Goal: Information Seeking & Learning: Understand process/instructions

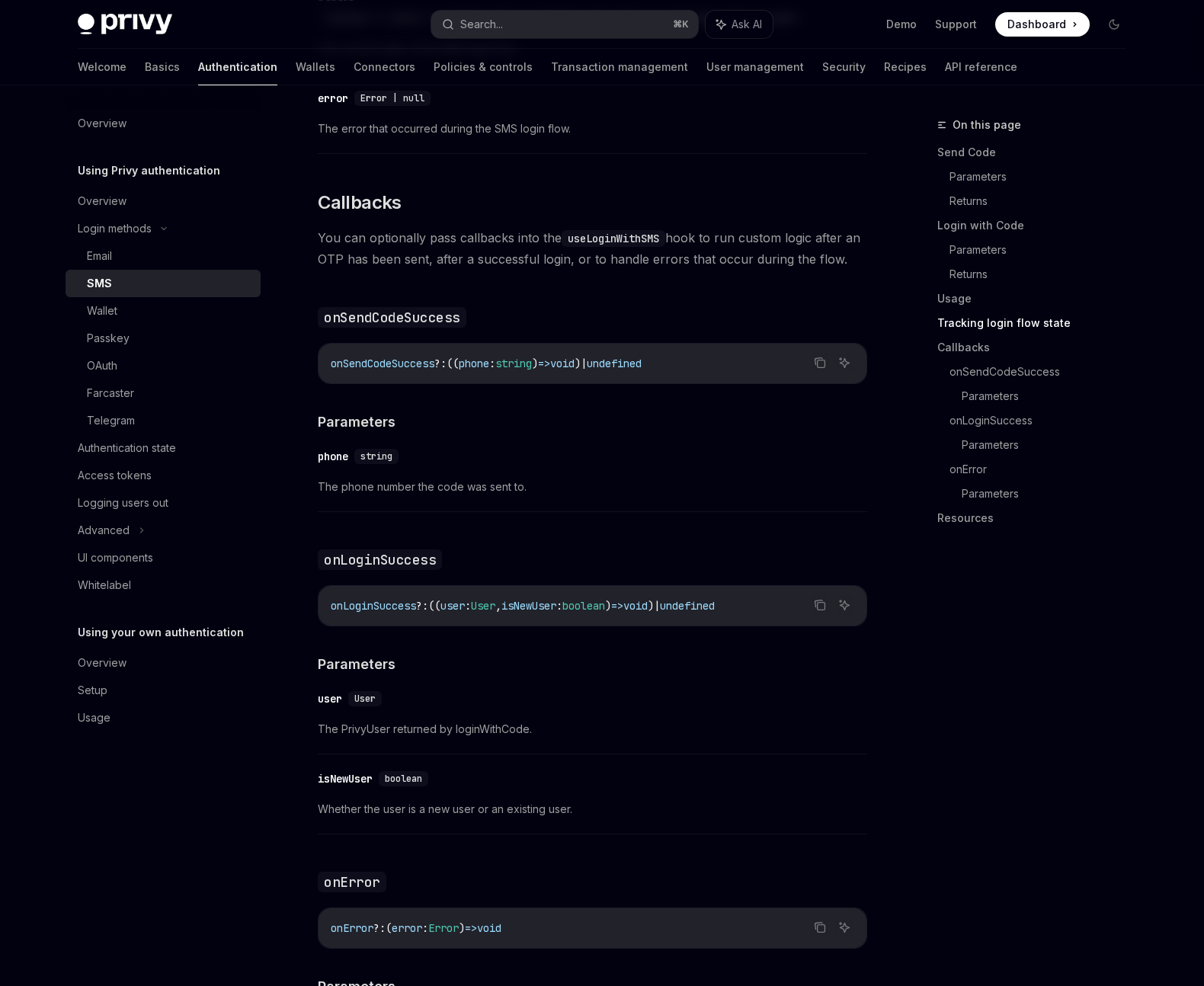
scroll to position [1487, 0]
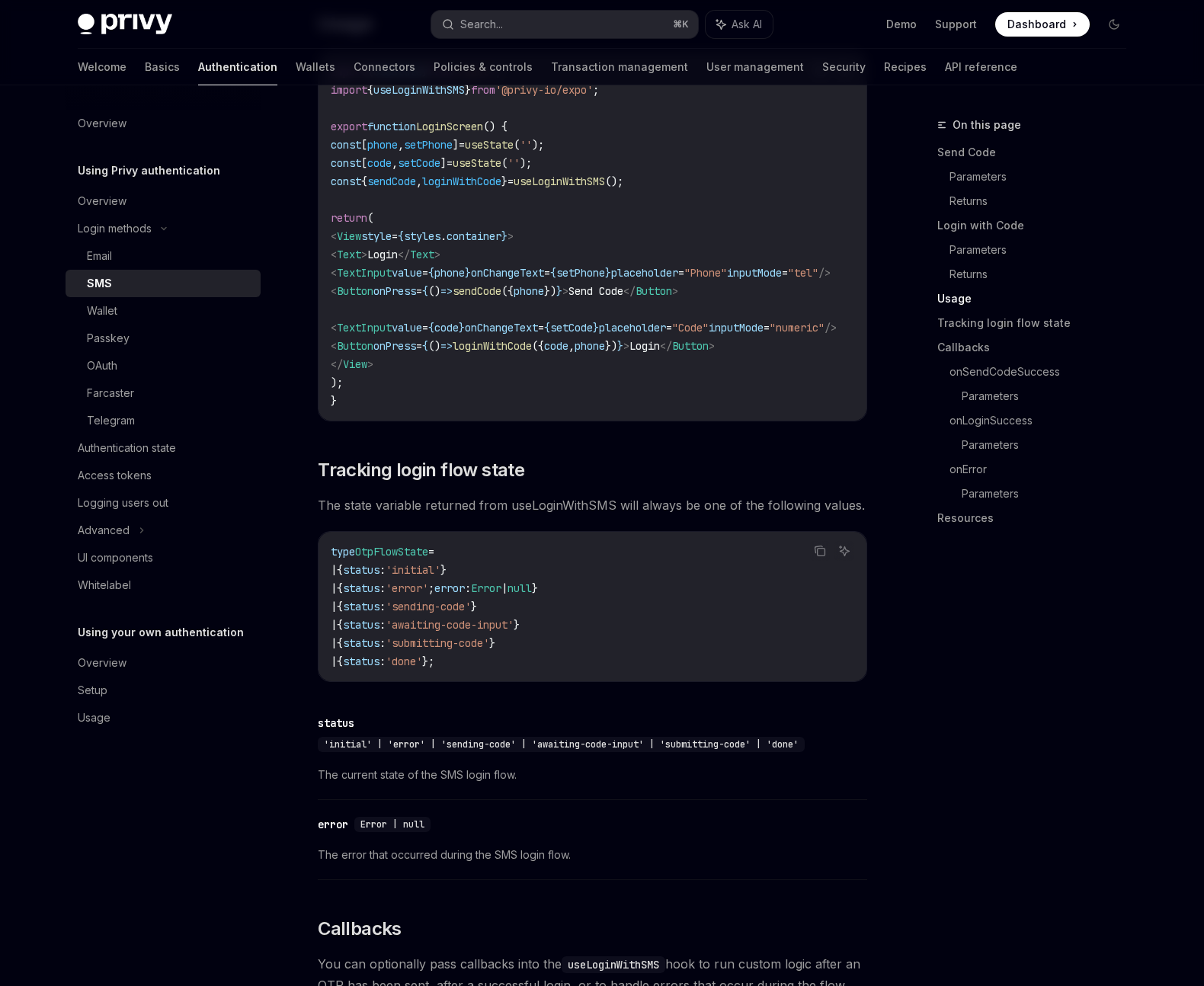
click at [605, 174] on span "useLoginWithSMS" at bounding box center [559, 181] width 91 height 13
copy code "const { sendCode , loginWithCode } = useLoginWithSMS ();"
click at [459, 189] on code "import { useState } from 'react' ; import { useLoginWithSMS } from '@privy-io/e…" at bounding box center [602, 236] width 543 height 348
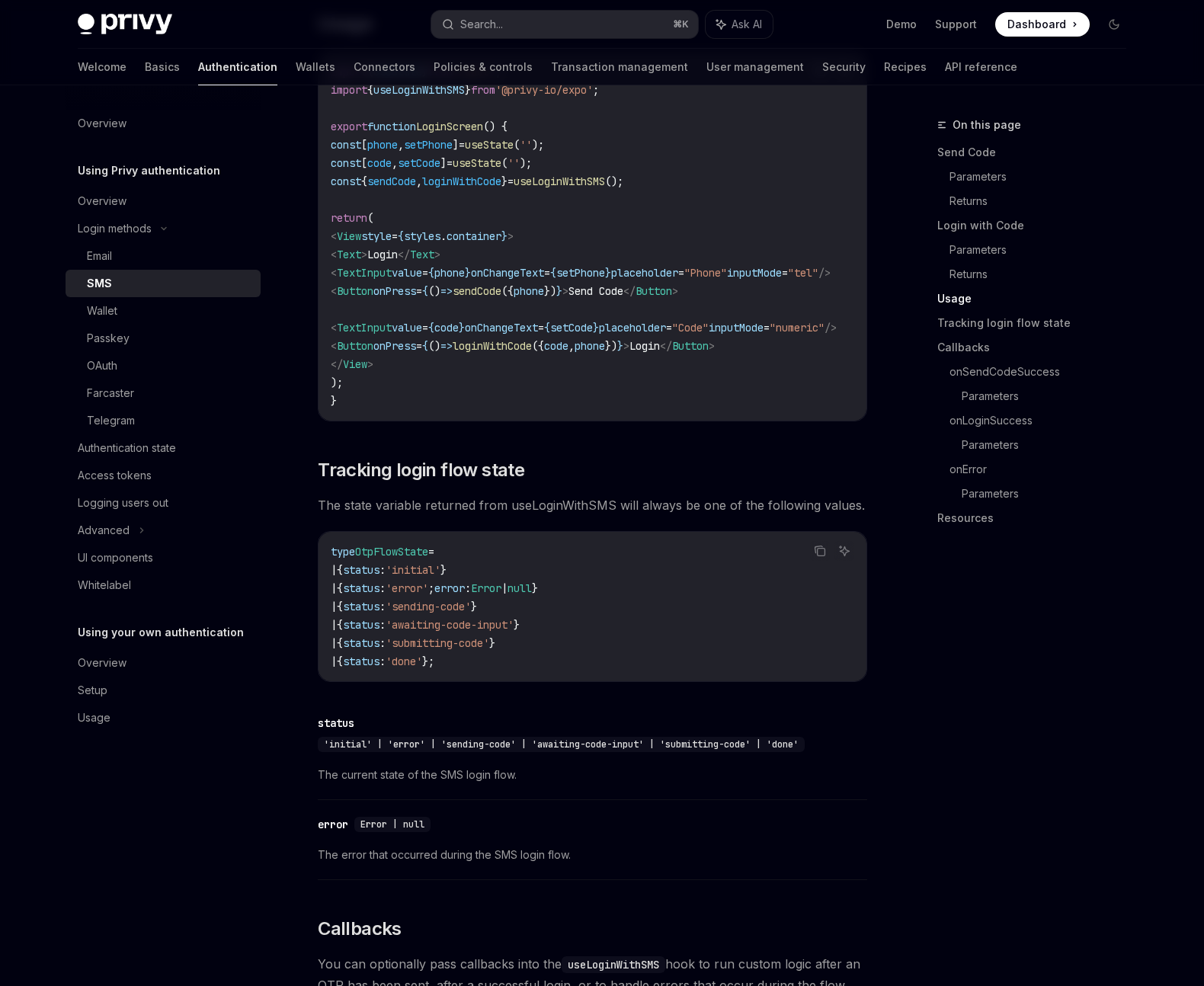
click at [398, 142] on span "phone" at bounding box center [383, 145] width 30 height 13
copy span "phone"
click at [501, 175] on span "loginWithCode" at bounding box center [461, 181] width 79 height 13
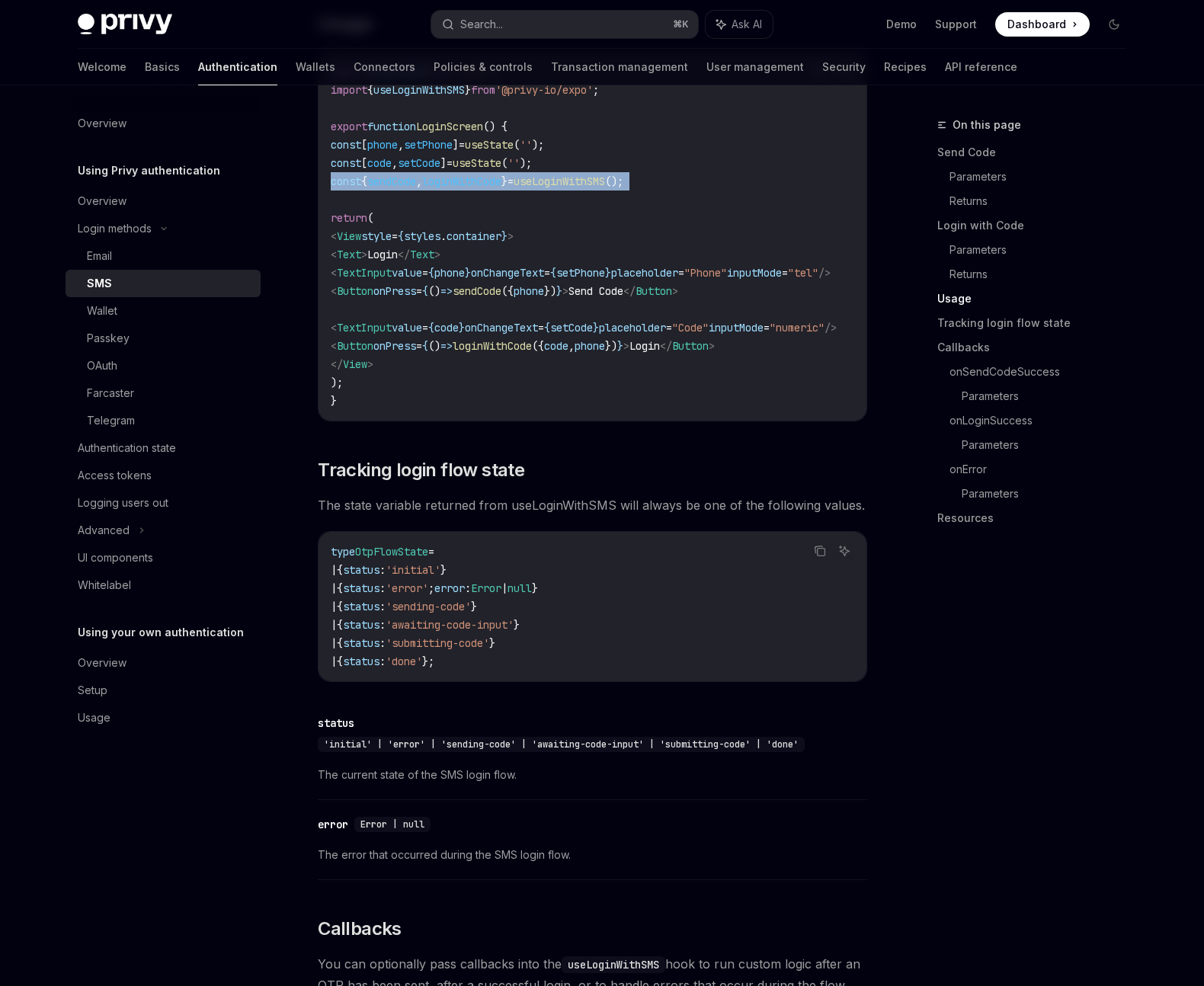
click at [501, 175] on span "loginWithCode" at bounding box center [461, 181] width 79 height 13
copy code "const { sendCode , loginWithCode } = useLoginWithSMS ();"
click at [605, 177] on span "useLoginWithSMS" at bounding box center [559, 181] width 91 height 13
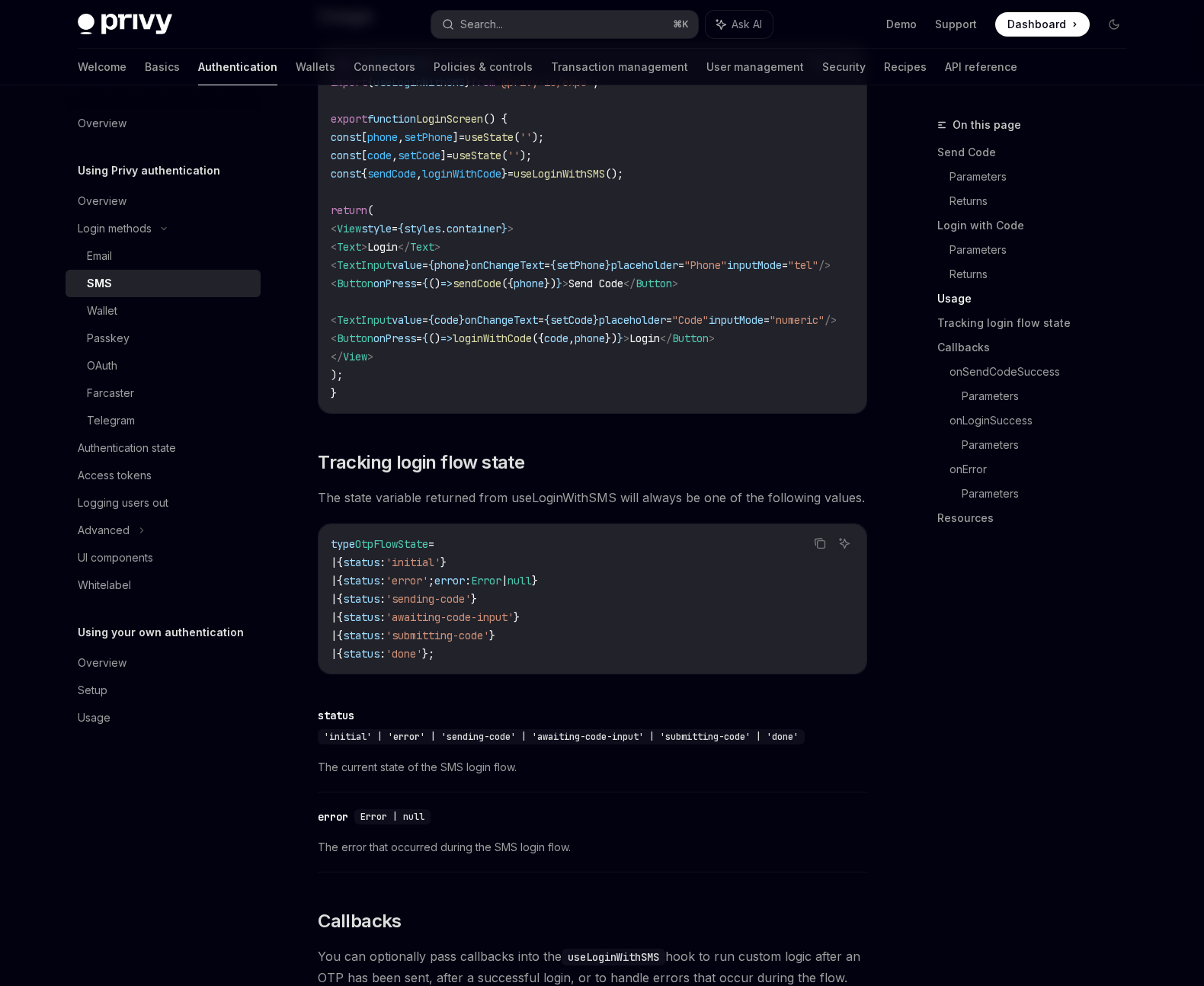
scroll to position [1498, 0]
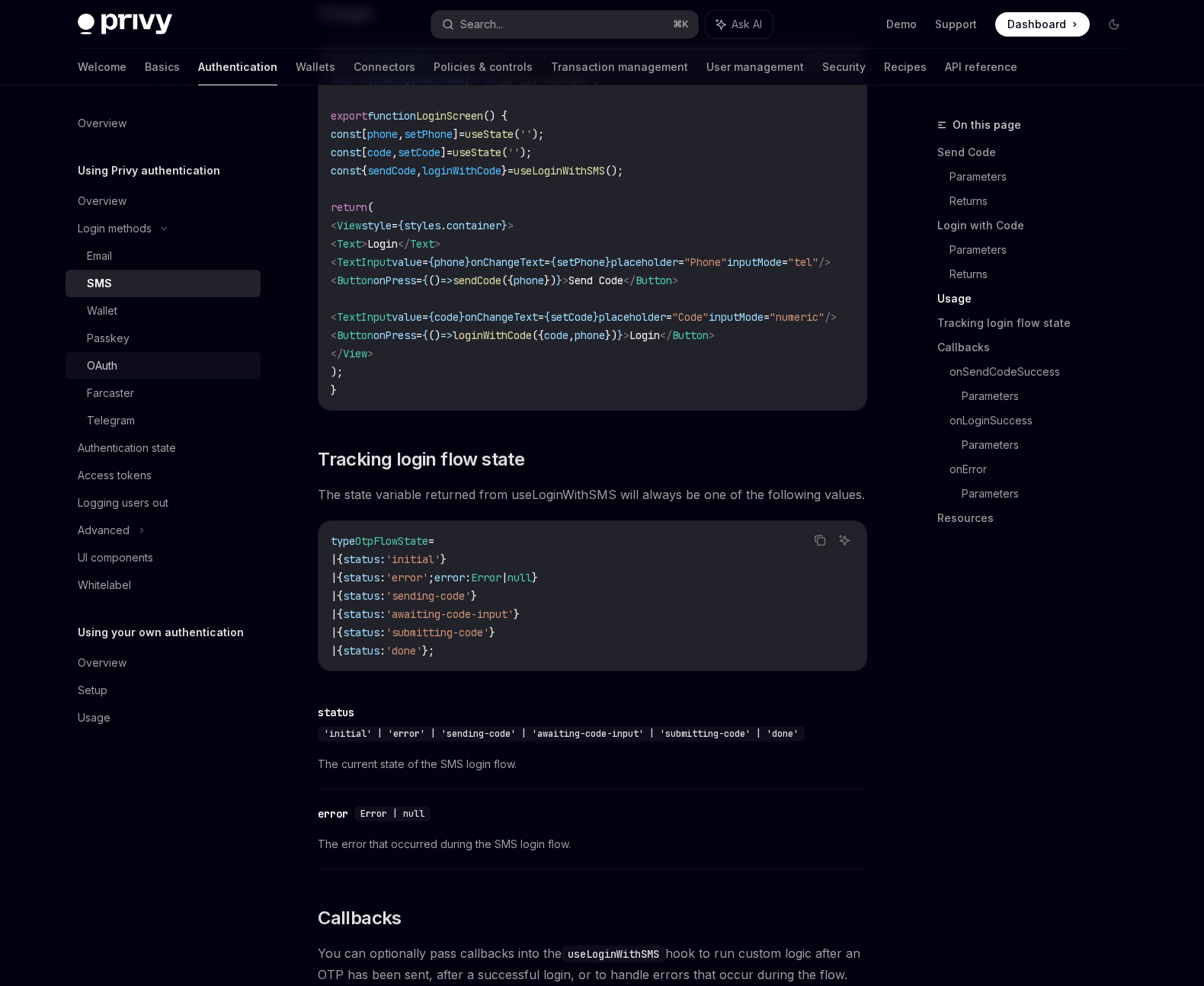
click at [113, 367] on div "OAuth" at bounding box center [102, 365] width 30 height 18
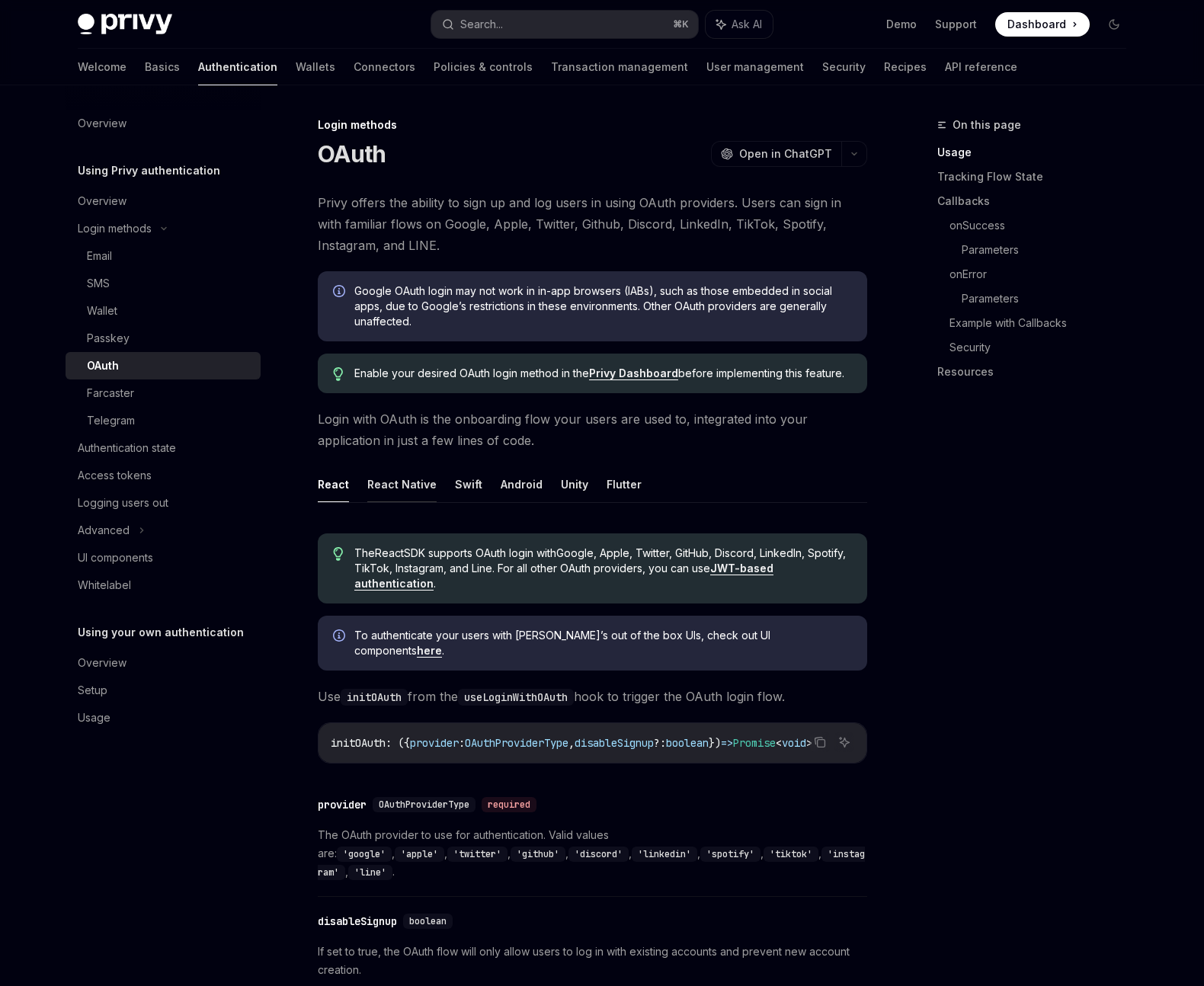
click at [407, 485] on button "React Native" at bounding box center [402, 485] width 70 height 36
type textarea "*"
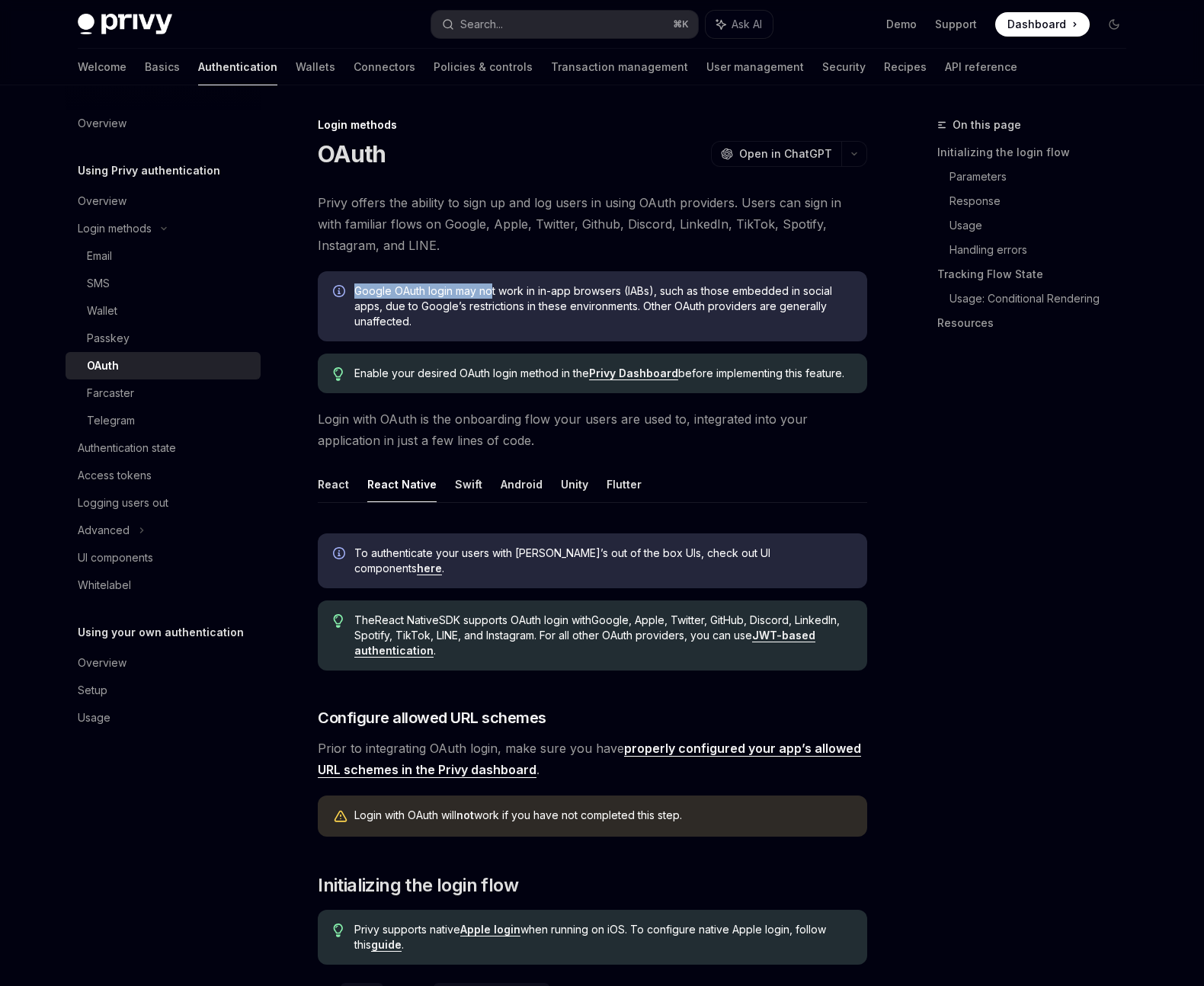
drag, startPoint x: 350, startPoint y: 287, endPoint x: 492, endPoint y: 289, distance: 142.0
click at [492, 289] on div "Google OAuth login may not work in in-app browsers (IABs), such as those embedd…" at bounding box center [592, 307] width 550 height 70
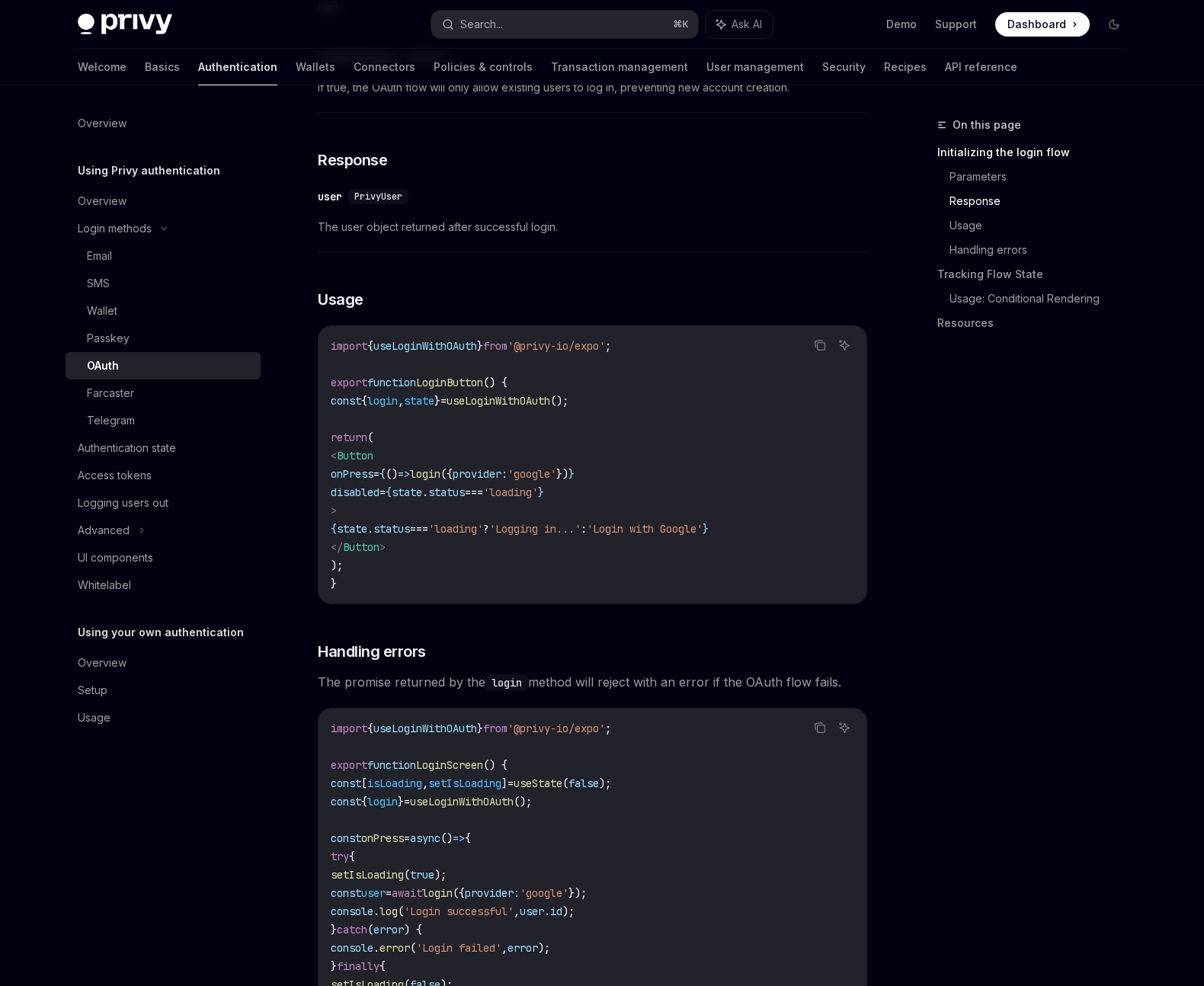
scroll to position [1298, 0]
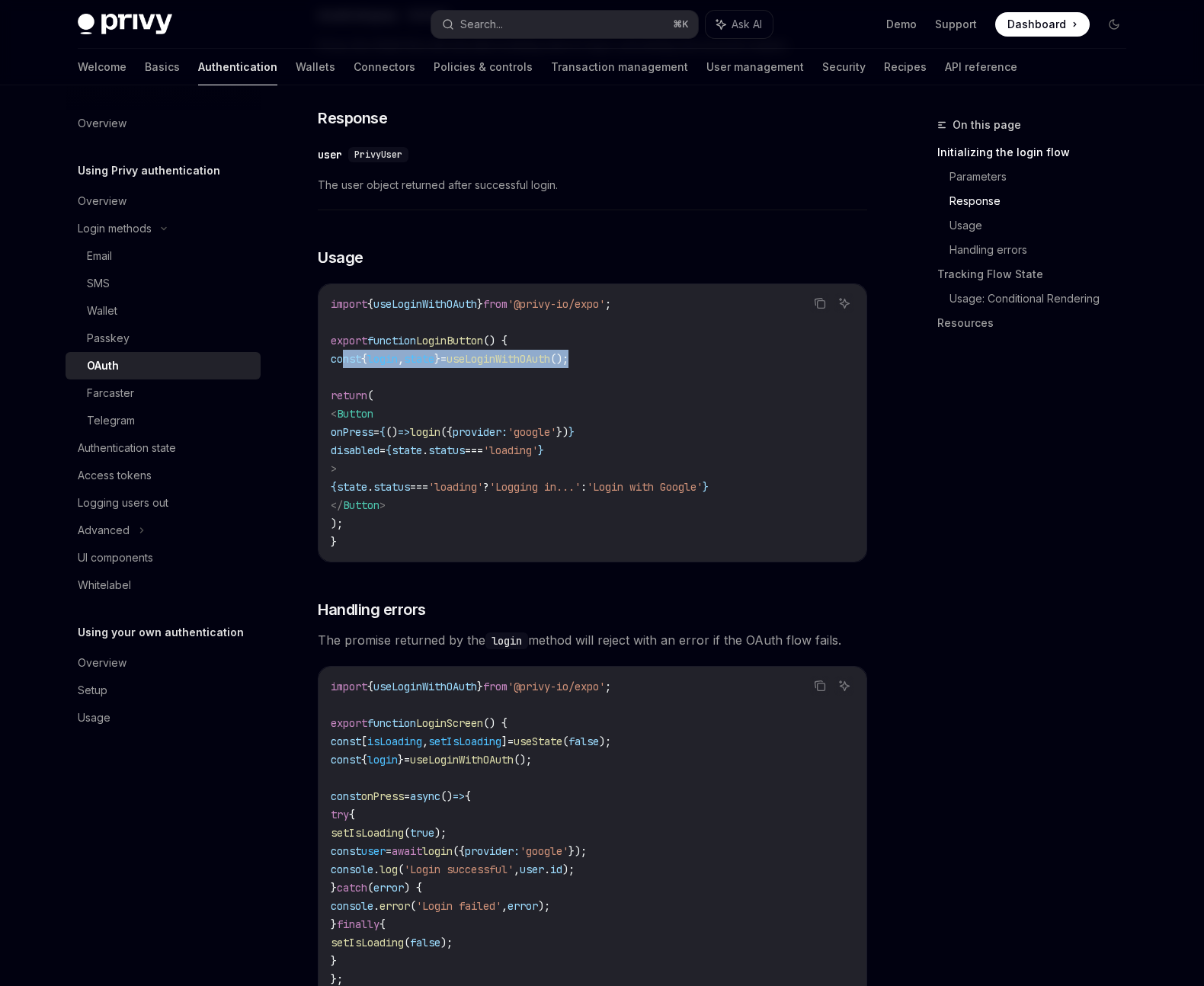
drag, startPoint x: 656, startPoint y: 330, endPoint x: 343, endPoint y: 328, distance: 313.0
click at [343, 328] on code "import { useLoginWithOAuth } from '@privy-io/expo' ; export function LoginButto…" at bounding box center [592, 423] width 524 height 256
copy span "const { login , state } = useLoginWithOAuth ();"
click at [398, 352] on span "login" at bounding box center [383, 359] width 30 height 13
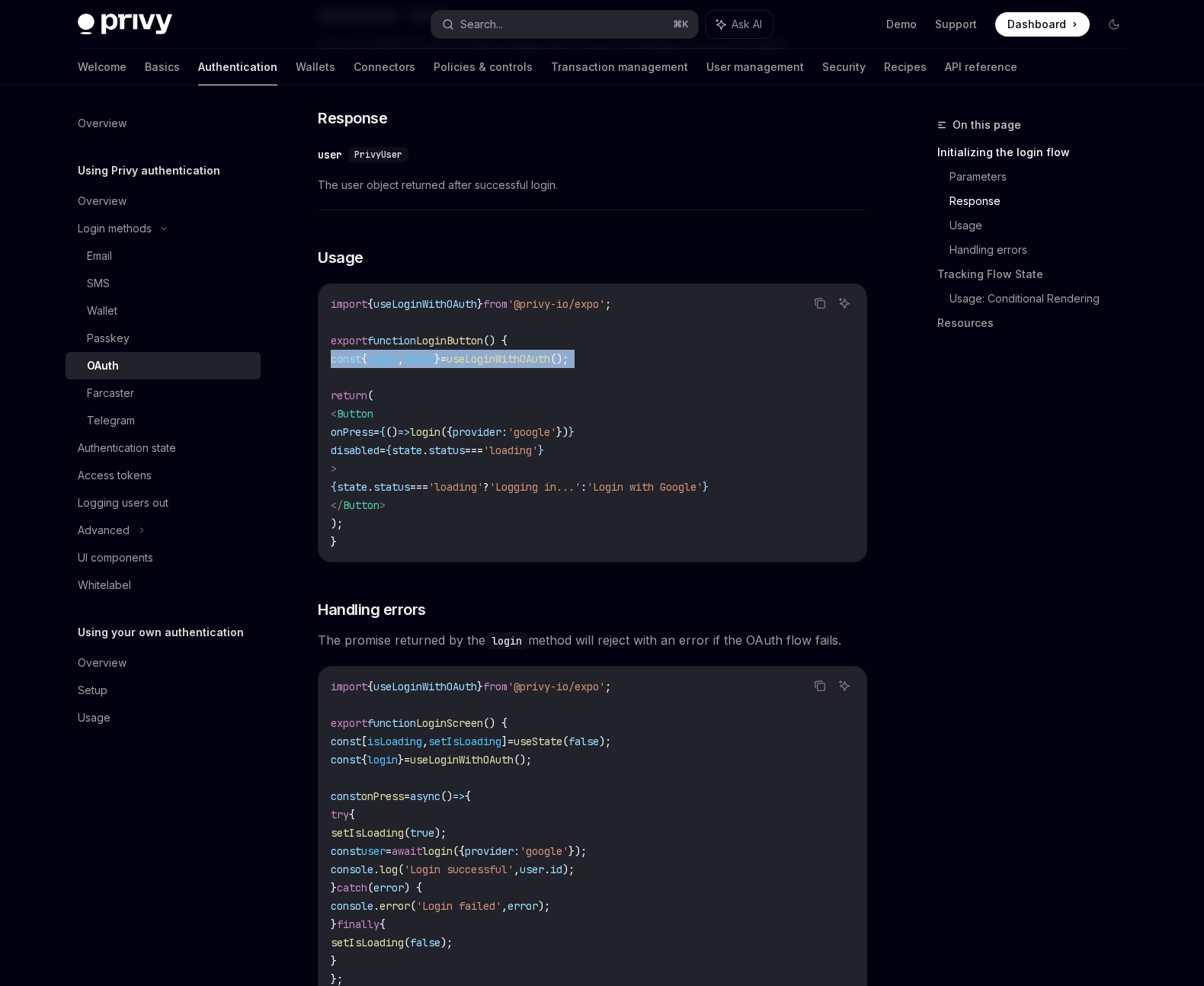
click at [398, 352] on span "login" at bounding box center [383, 359] width 30 height 13
copy code "const { login , state } = useLoginWithOAuth ();"
click at [551, 352] on span "useLoginWithOAuth" at bounding box center [498, 359] width 104 height 13
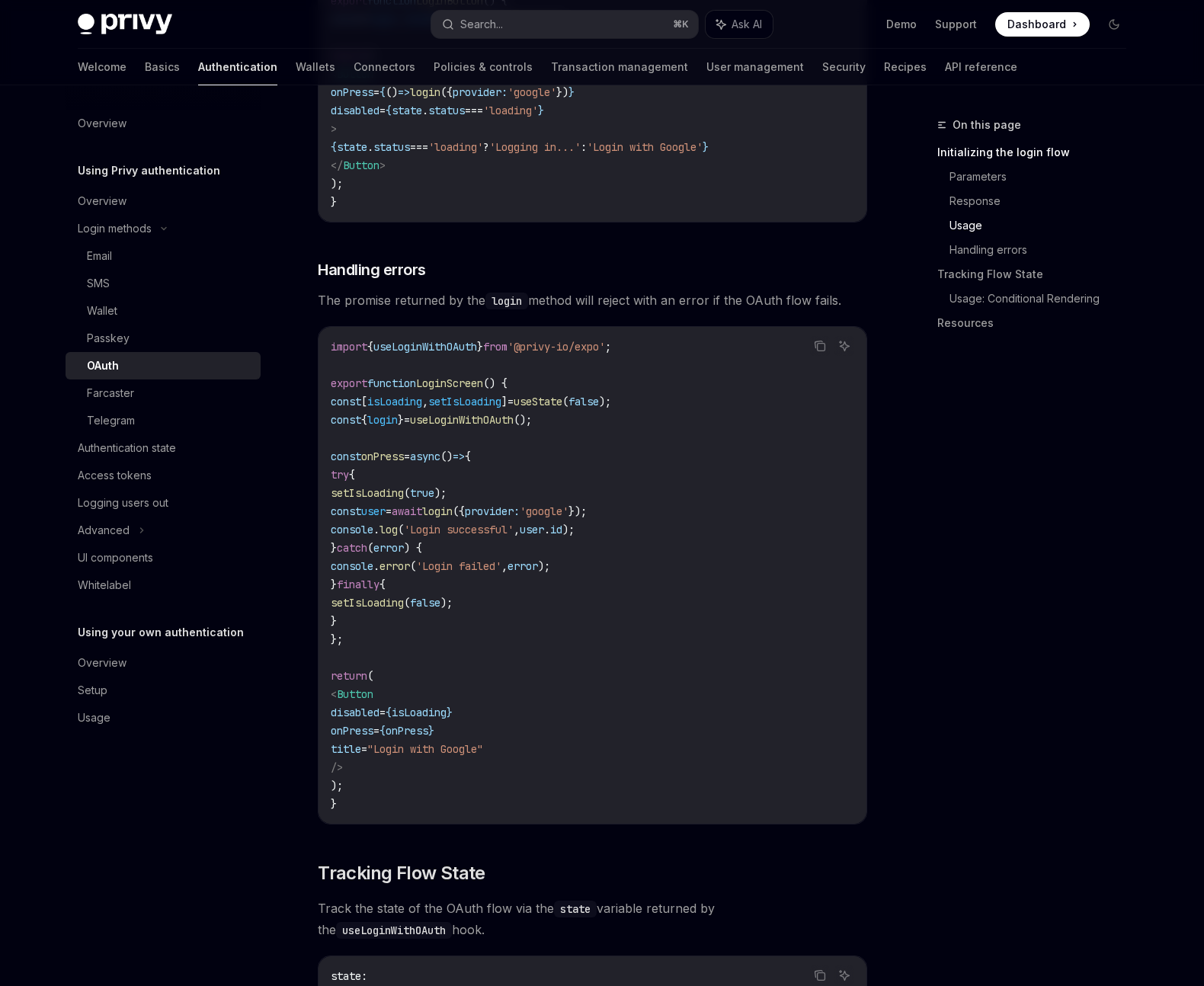
scroll to position [1697, 0]
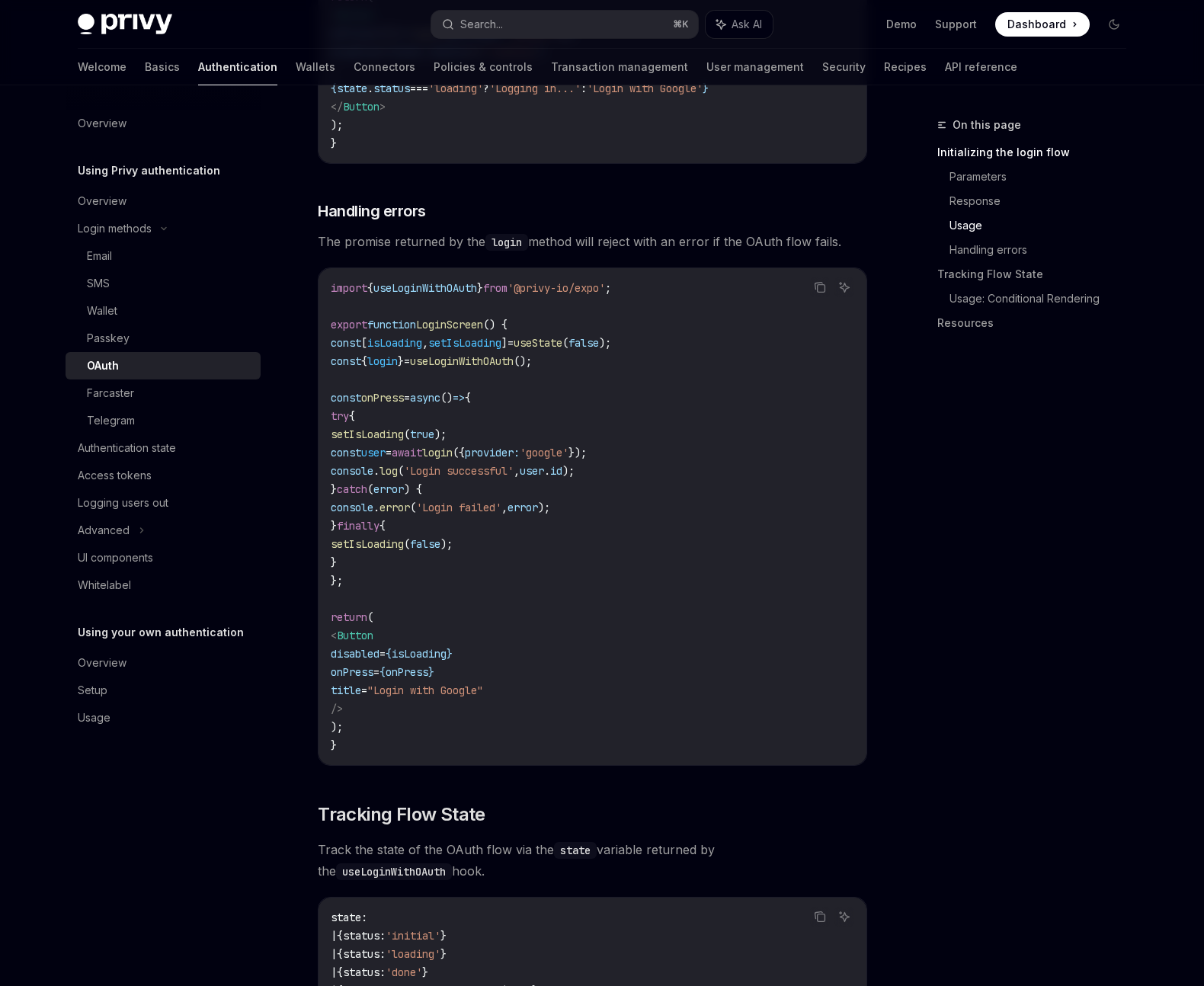
drag, startPoint x: 355, startPoint y: 382, endPoint x: 364, endPoint y: 413, distance: 32.3
click at [364, 413] on code "import { useLoginWithOAuth } from '@privy-io/expo' ; export function LoginScree…" at bounding box center [592, 516] width 524 height 475
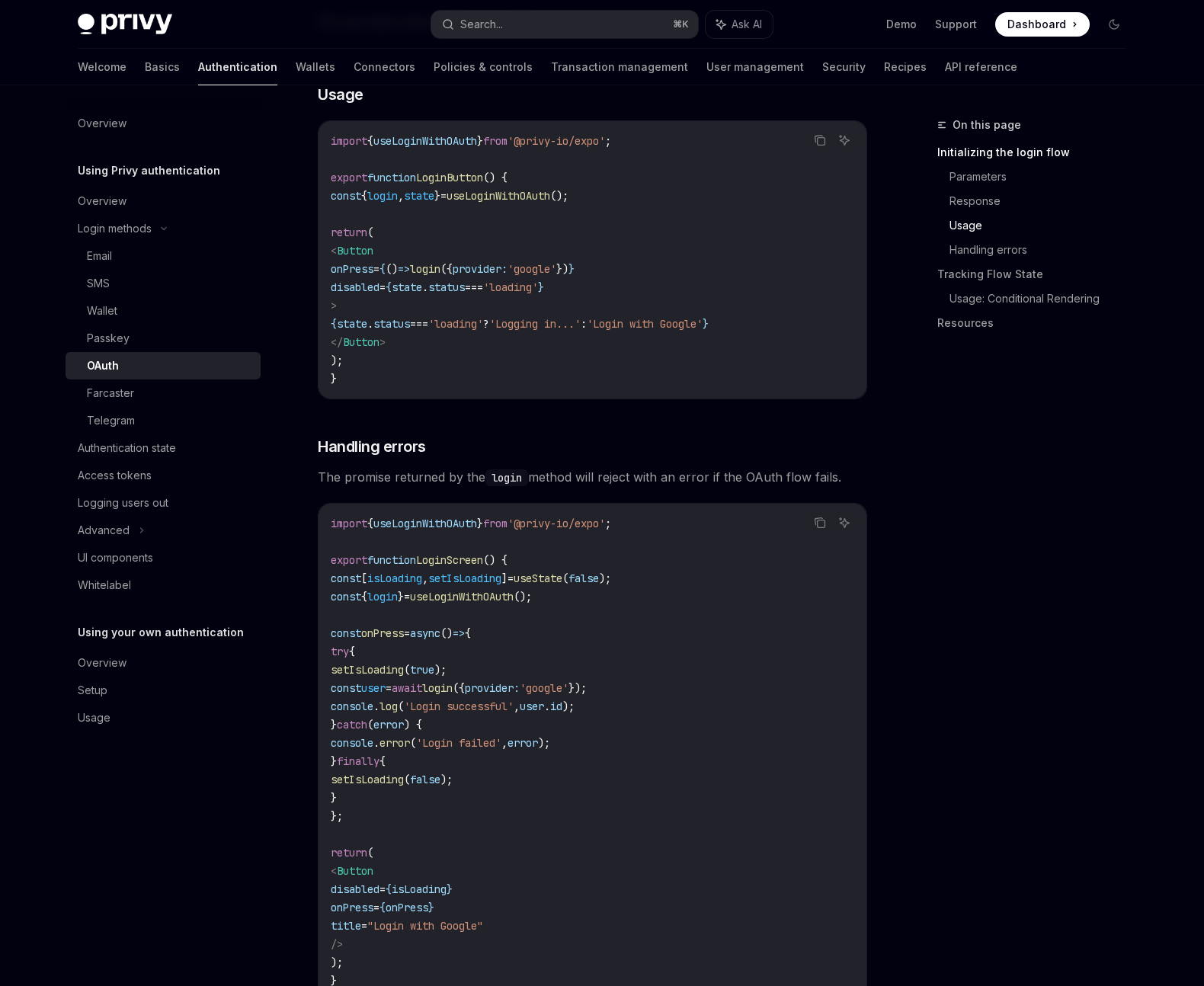
scroll to position [1535, 0]
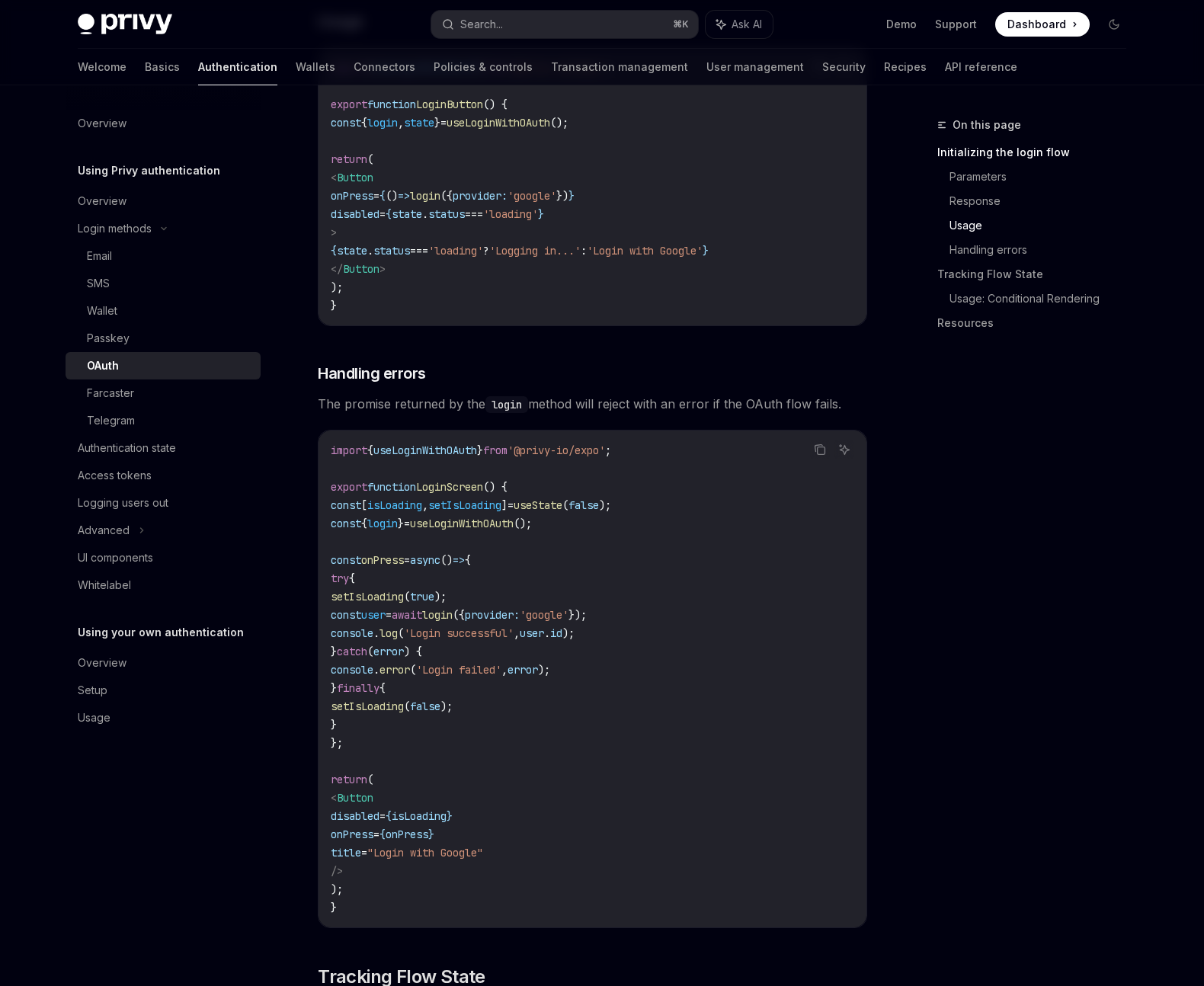
click at [360, 608] on span "const" at bounding box center [346, 614] width 30 height 13
drag, startPoint x: 356, startPoint y: 546, endPoint x: 420, endPoint y: 675, distance: 144.0
click at [410, 687] on code "import { useLoginWithOAuth } from '@privy-io/expo' ; export function LoginScree…" at bounding box center [592, 678] width 524 height 475
copy code "try { setIsLoading ( true ); const user = await login ({ provider: 'google' });…"
